Goal: Navigation & Orientation: Find specific page/section

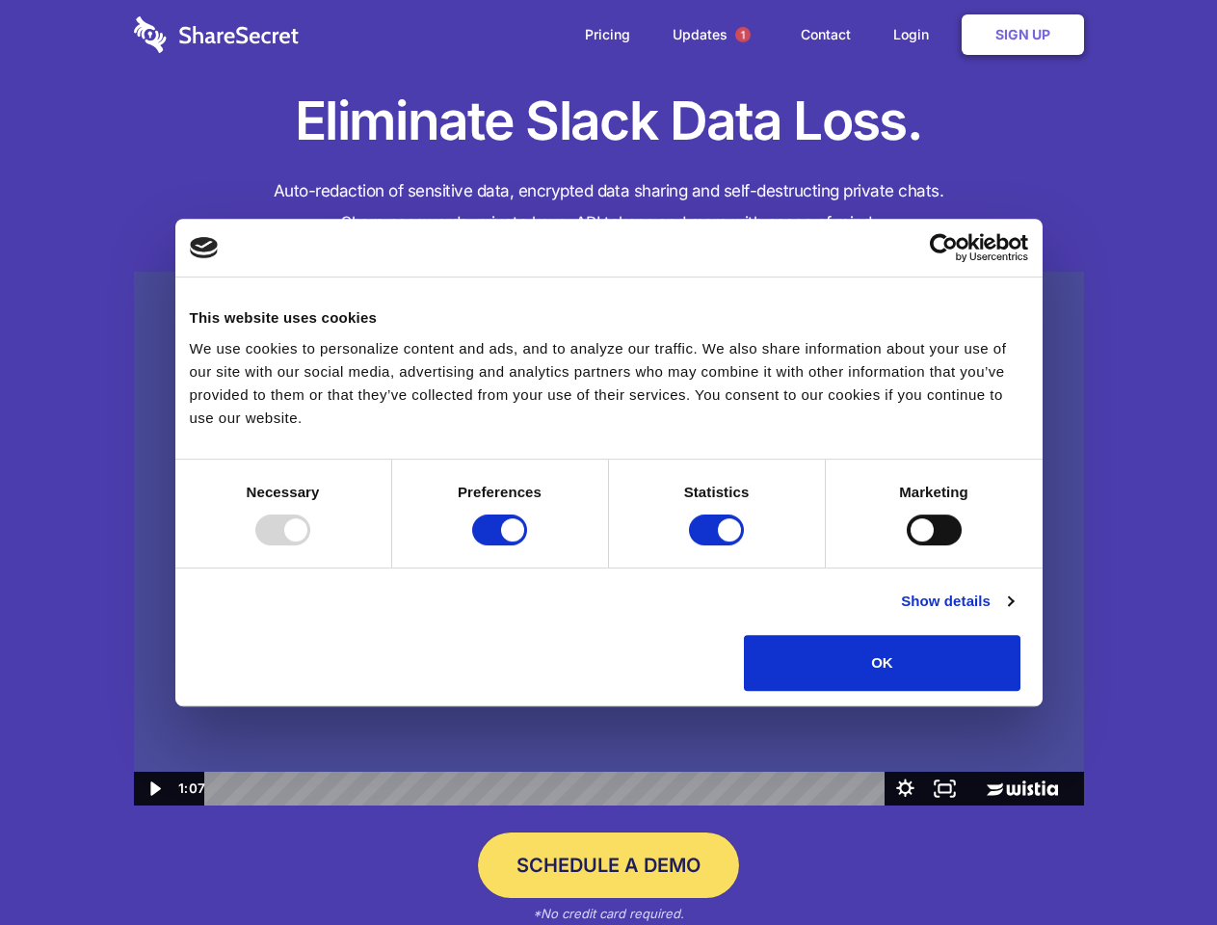
click at [608, 462] on img at bounding box center [609, 539] width 950 height 535
click at [310, 545] on div at bounding box center [282, 529] width 55 height 31
click at [527, 545] on input "Preferences" at bounding box center [499, 529] width 55 height 31
checkbox input "false"
click at [719, 545] on input "Statistics" at bounding box center [716, 529] width 55 height 31
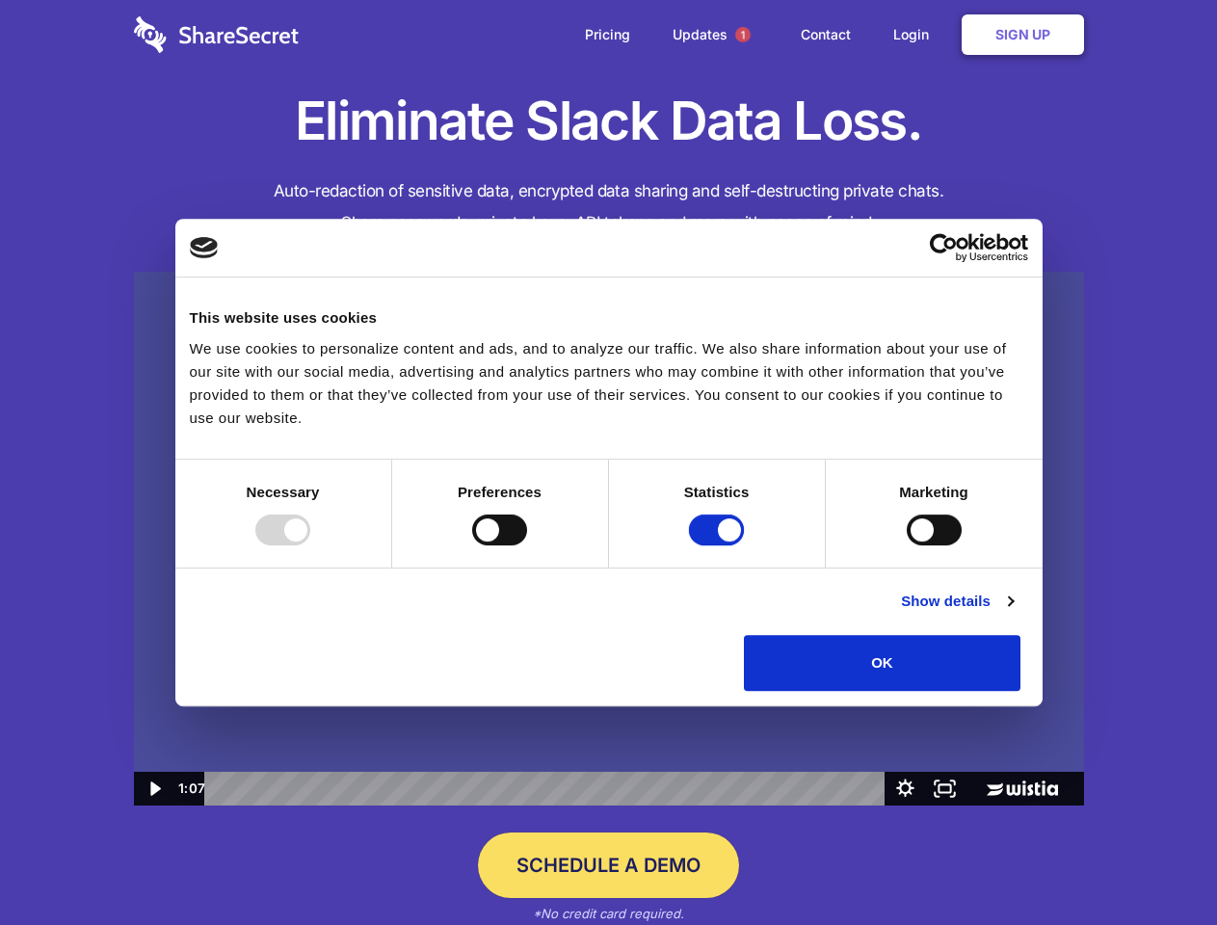
checkbox input "false"
click at [907, 545] on input "Marketing" at bounding box center [934, 529] width 55 height 31
checkbox input "true"
click at [1013, 613] on link "Show details" at bounding box center [957, 601] width 112 height 23
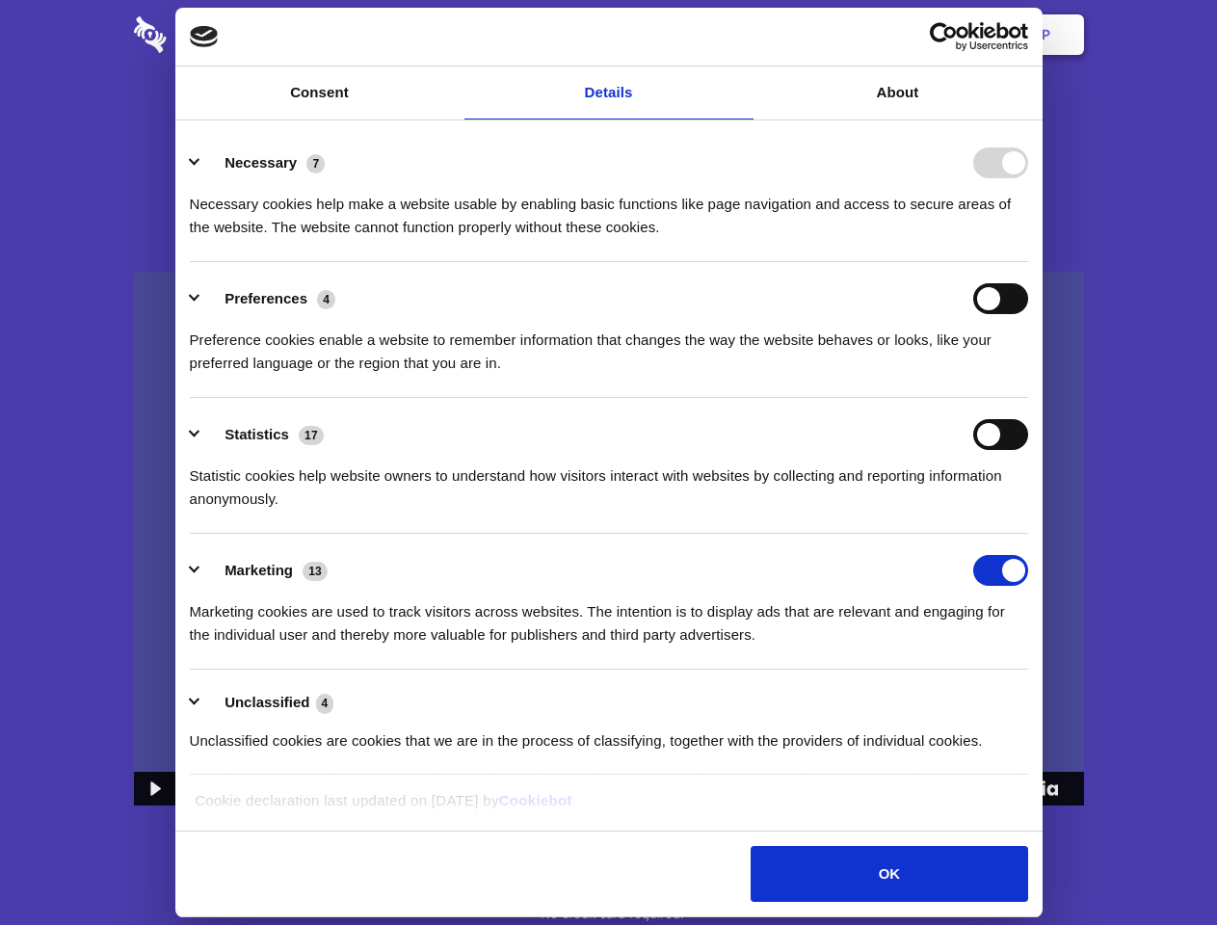
click at [1028, 262] on li "Necessary 7 Necessary cookies help make a website usable by enabling basic func…" at bounding box center [609, 194] width 838 height 136
click at [742, 35] on span "1" at bounding box center [742, 34] width 15 height 15
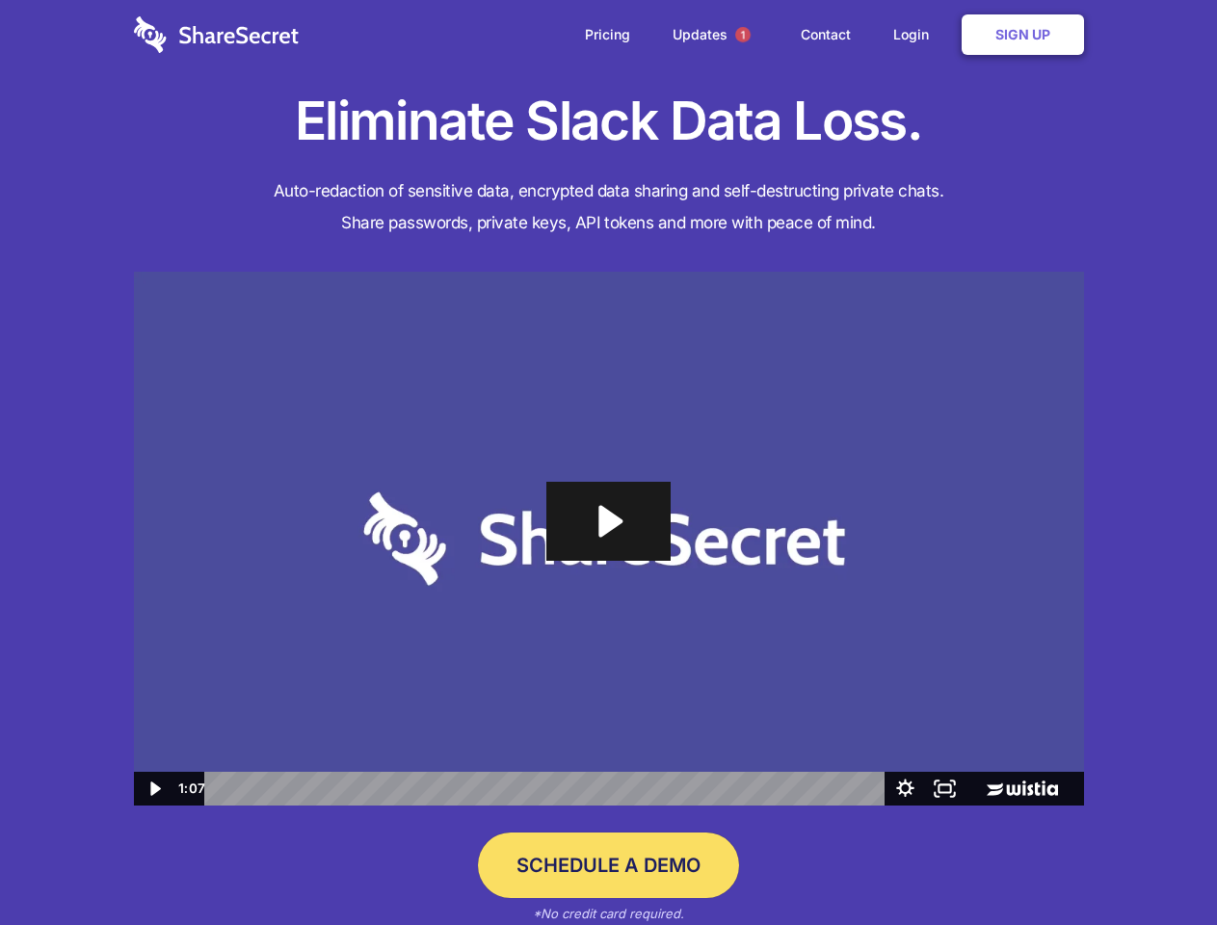
click at [609, 539] on icon "Play Video: Sharesecret Slack Extension" at bounding box center [607, 521] width 123 height 79
